Goal: Navigation & Orientation: Find specific page/section

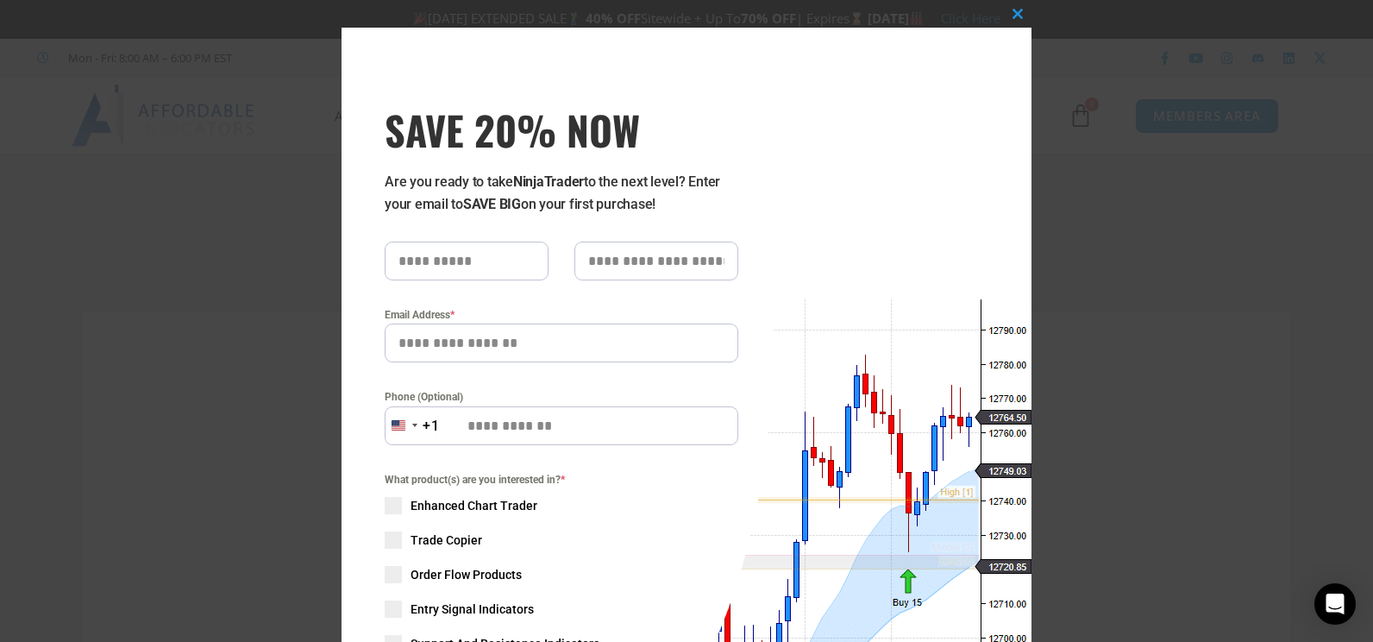
click at [855, 105] on div "Close this module SAVE 20% NOW Are you ready to take NinjaTrader to the next le…" at bounding box center [686, 460] width 690 height 864
click at [1006, 14] on span at bounding box center [1018, 14] width 28 height 10
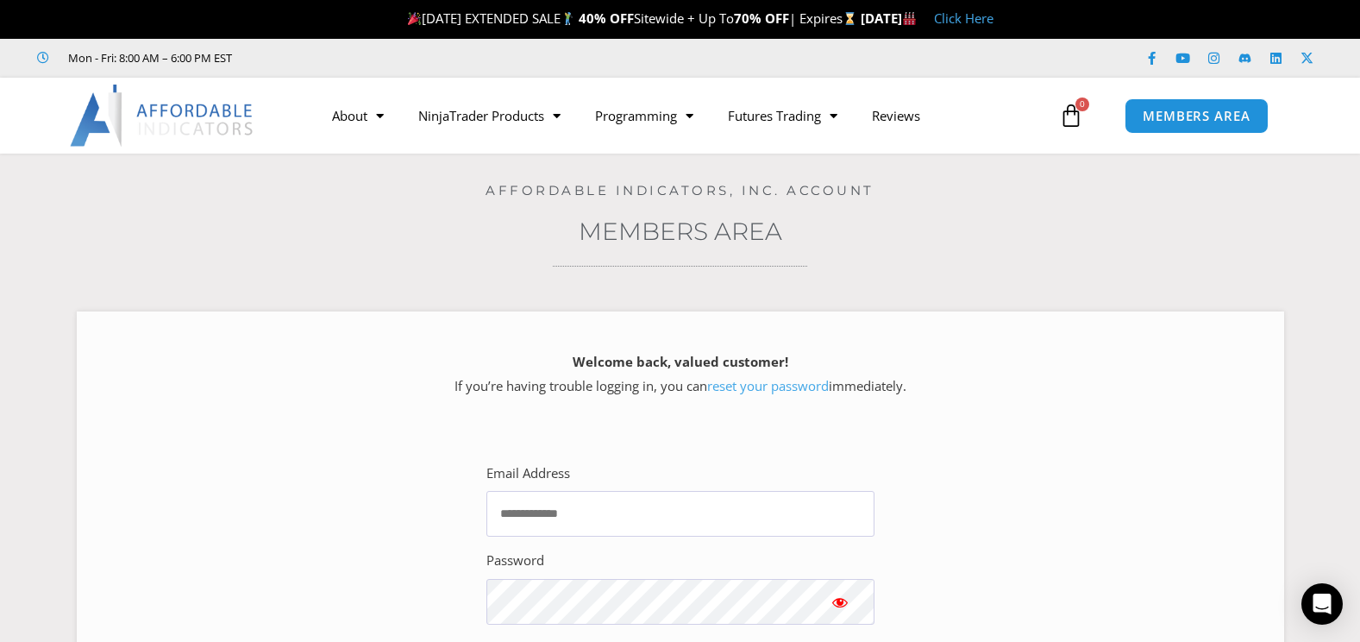
click at [1286, 191] on h4 "Affordable Indicators, Inc. Account" at bounding box center [680, 191] width 1274 height 16
click at [1093, 206] on div "Home / Members Area Affordable Indicators, Inc. Account Members Area Welcome ba…" at bounding box center [680, 470] width 1274 height 634
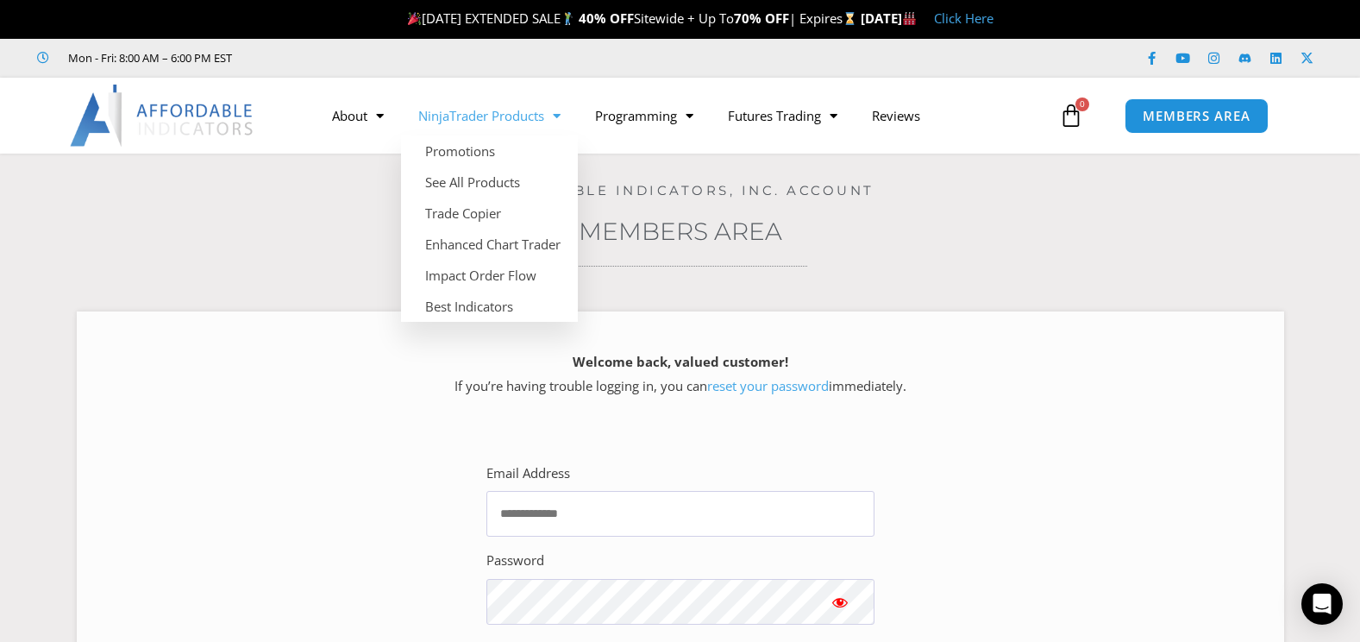
click at [439, 128] on link "NinjaTrader Products" at bounding box center [489, 116] width 177 height 40
